Goal: Task Accomplishment & Management: Complete application form

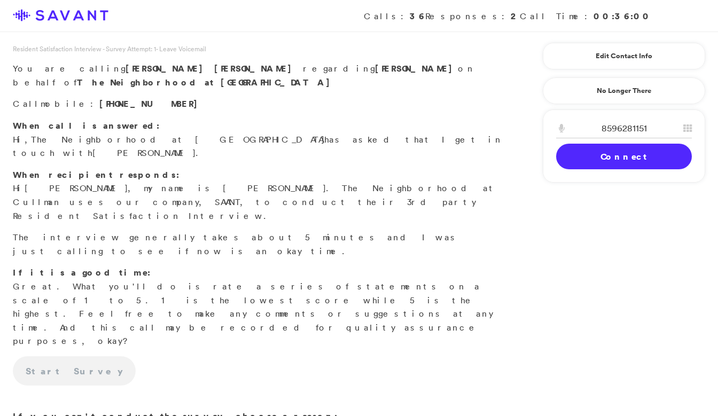
click at [619, 158] on link "Connect" at bounding box center [624, 157] width 136 height 26
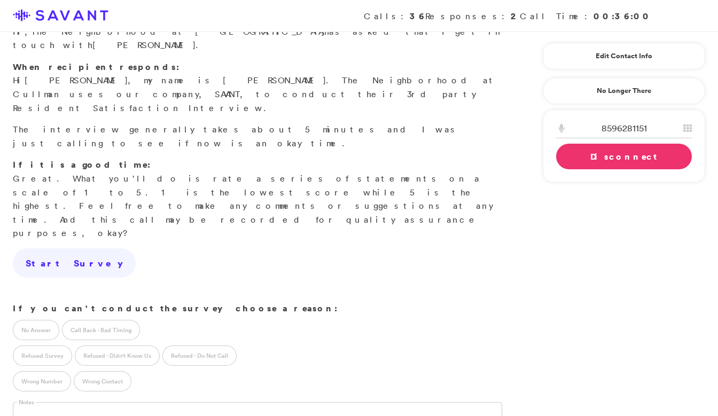
scroll to position [114, 0]
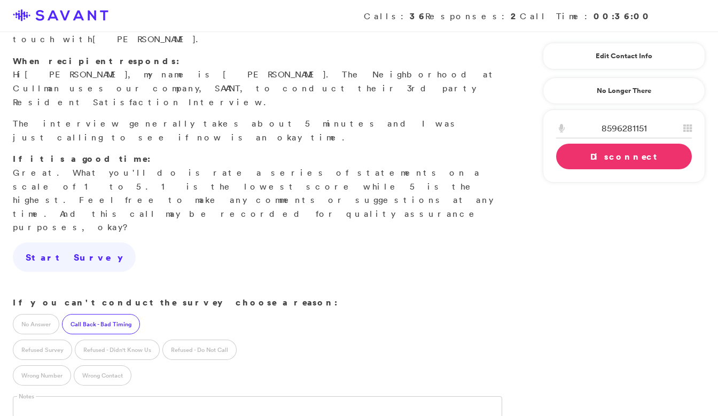
click at [113, 314] on label "Call Back - Bad Timing" at bounding box center [101, 324] width 78 height 20
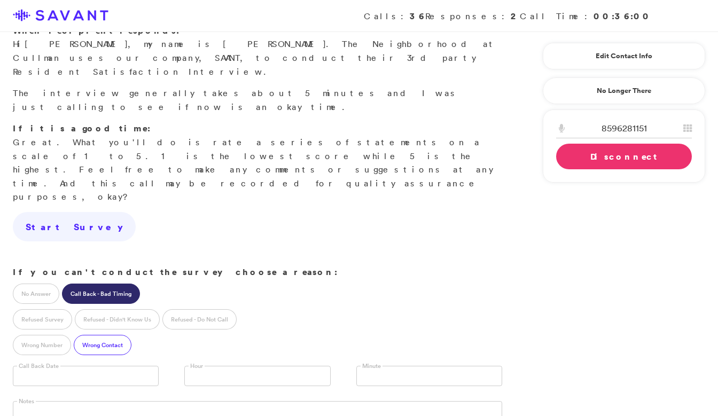
scroll to position [147, 0]
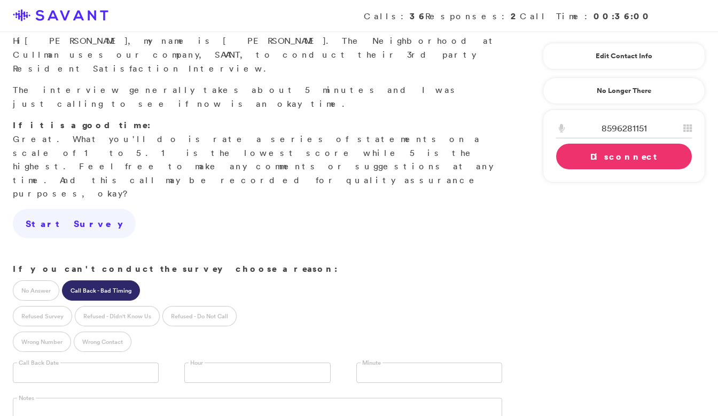
click at [112, 363] on input "text" at bounding box center [86, 373] width 146 height 20
click at [239, 363] on link at bounding box center [257, 373] width 146 height 20
click at [625, 155] on link "Disconnect" at bounding box center [624, 157] width 136 height 26
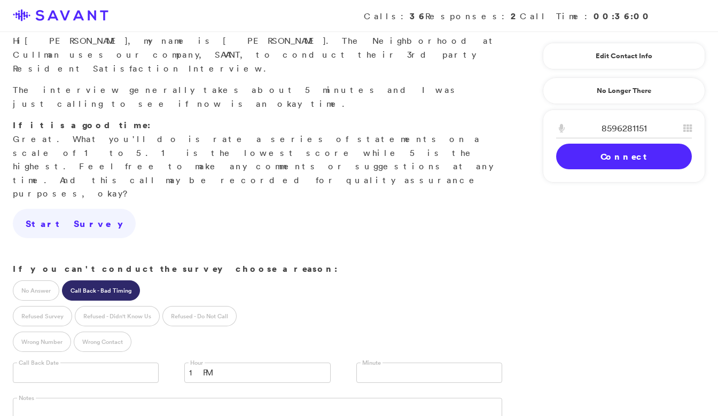
click at [99, 388] on div "Notes" at bounding box center [257, 414] width 515 height 52
click at [99, 363] on input "text" at bounding box center [86, 373] width 146 height 20
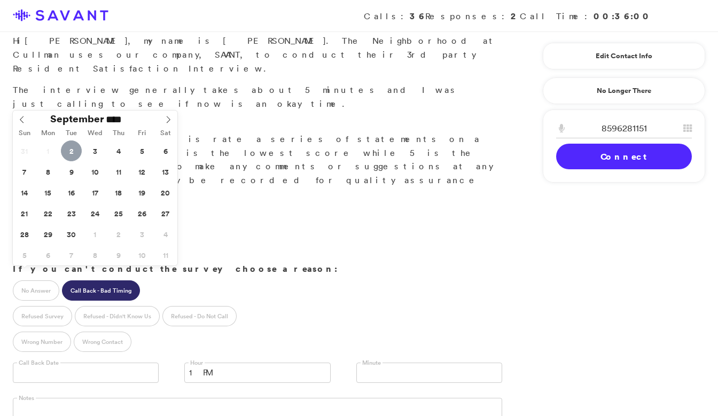
type input "**********"
